Goal: Task Accomplishment & Management: Manage account settings

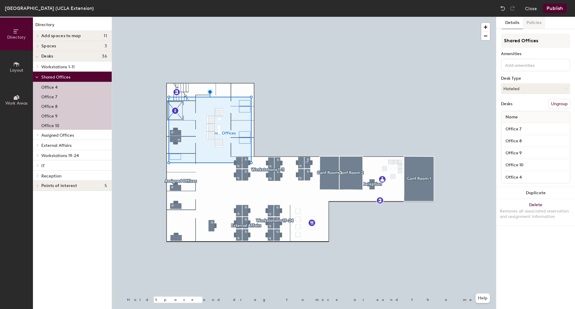
click at [537, 24] on button "Policies" at bounding box center [534, 23] width 22 height 12
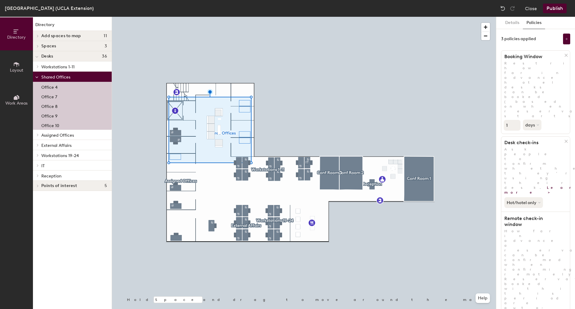
type input "1"
click at [567, 41] on button at bounding box center [566, 39] width 7 height 11
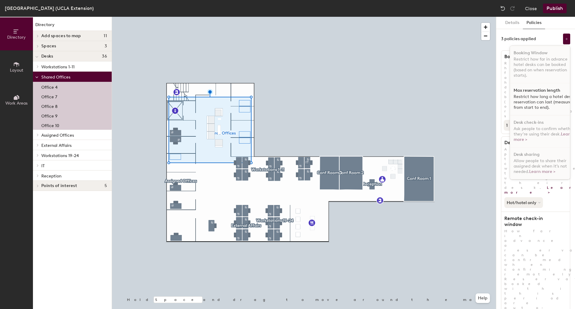
click at [539, 96] on p "Restrict how long a hotel desk reservation can last (measured from start to end…" at bounding box center [545, 102] width 62 height 16
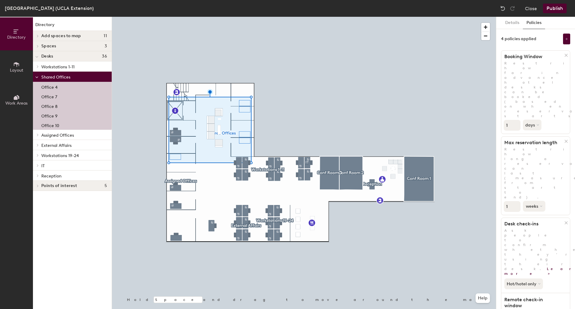
click at [536, 201] on button "weeks" at bounding box center [534, 206] width 22 height 11
click at [537, 242] on div "hours" at bounding box center [534, 246] width 23 height 9
click at [555, 8] on button "Publish" at bounding box center [555, 9] width 24 height 10
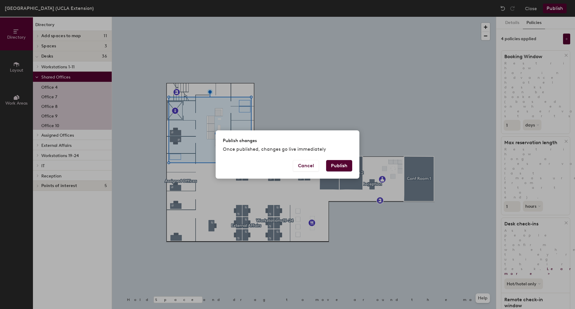
click at [343, 165] on button "Publish" at bounding box center [339, 165] width 26 height 11
